Goal: Find contact information: Find contact information

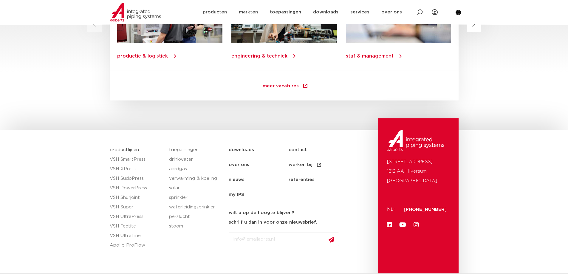
scroll to position [858, 0]
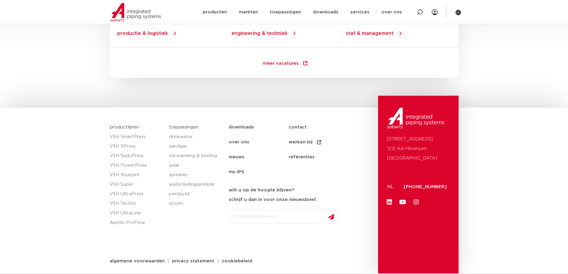
click at [306, 125] on link "contact" at bounding box center [319, 127] width 60 height 15
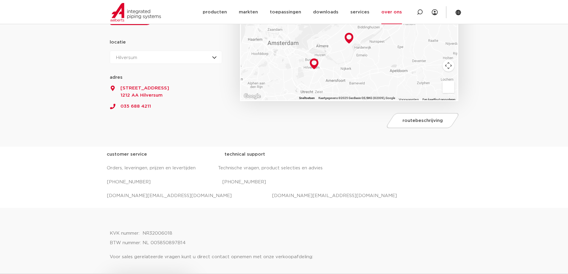
scroll to position [179, 0]
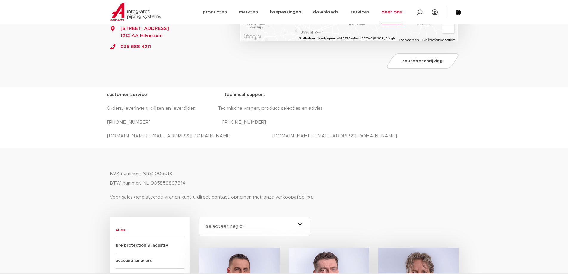
click at [294, 147] on div "customer service technical support Orders, leveringen, prijzen en levertijden T…" at bounding box center [284, 117] width 355 height 61
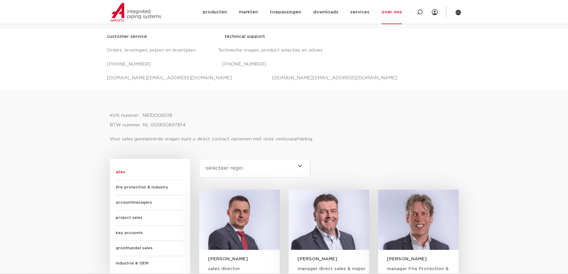
scroll to position [207, 0]
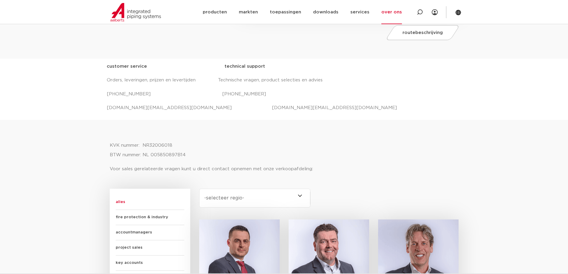
click at [296, 201] on select "-selecteer regio- Heel Nederland (7) Overijssel (3) Brabant (2) Drenthe (2) Gro…" at bounding box center [255, 198] width 112 height 19
click at [199, 189] on select "-selecteer regio- Heel Nederland (7) Overijssel (3) Brabant (2) Drenthe (2) Gro…" at bounding box center [255, 198] width 112 height 19
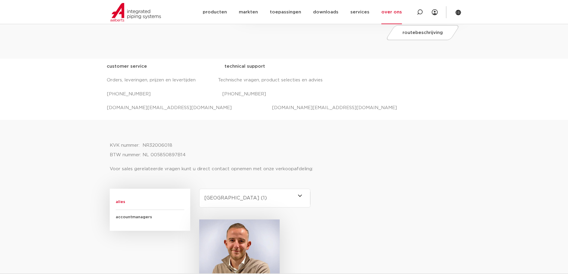
scroll to position [267, 0]
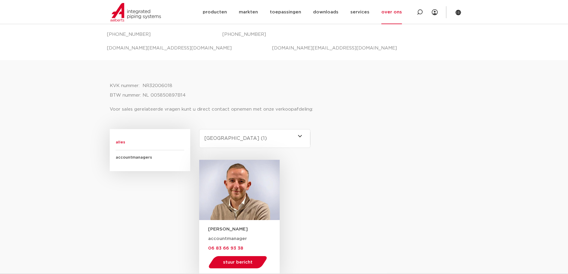
click at [291, 138] on select "-selecteer regio- Heel Nederland (7) Overijssel (3) Brabant (2) Drenthe (2) Gro…" at bounding box center [255, 138] width 112 height 19
click at [199, 129] on select "-selecteer regio- Heel Nederland (7) Overijssel (3) Brabant (2) Drenthe (2) Gro…" at bounding box center [255, 138] width 112 height 19
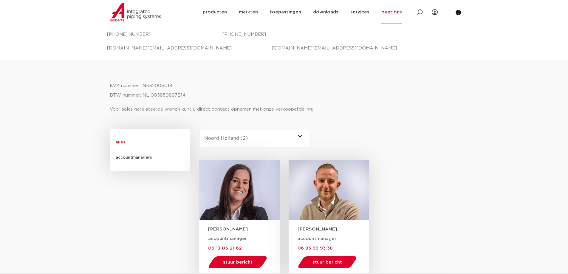
click at [307, 133] on select "-selecteer regio- Heel Nederland (7) Overijssel (3) Brabant (2) Drenthe (2) Gro…" at bounding box center [255, 138] width 112 height 19
click at [199, 129] on select "-selecteer regio- Heel Nederland (7) Overijssel (3) Brabant (2) Drenthe (2) Gro…" at bounding box center [255, 138] width 112 height 19
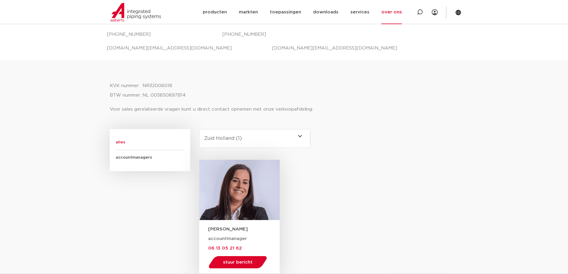
click at [277, 136] on select "-selecteer regio- Heel Nederland (7) Overijssel (3) Brabant (2) Drenthe (2) Gro…" at bounding box center [255, 138] width 112 height 19
select select "heel-nederland"
click at [199, 129] on select "-selecteer regio- Heel Nederland (7) Overijssel (3) Brabant (2) Drenthe (2) Gro…" at bounding box center [255, 138] width 112 height 19
